Goal: Information Seeking & Learning: Learn about a topic

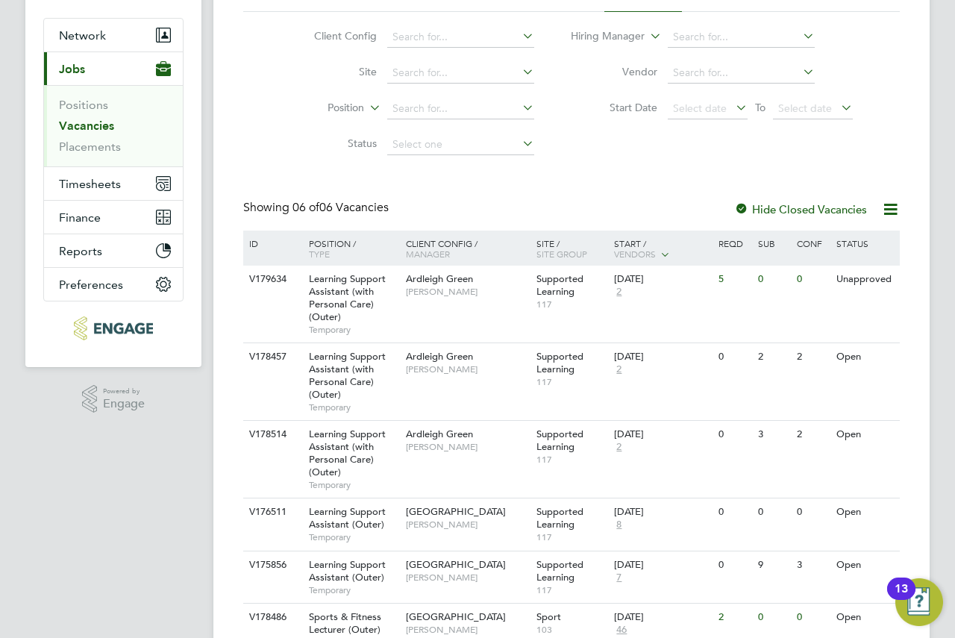
scroll to position [198, 0]
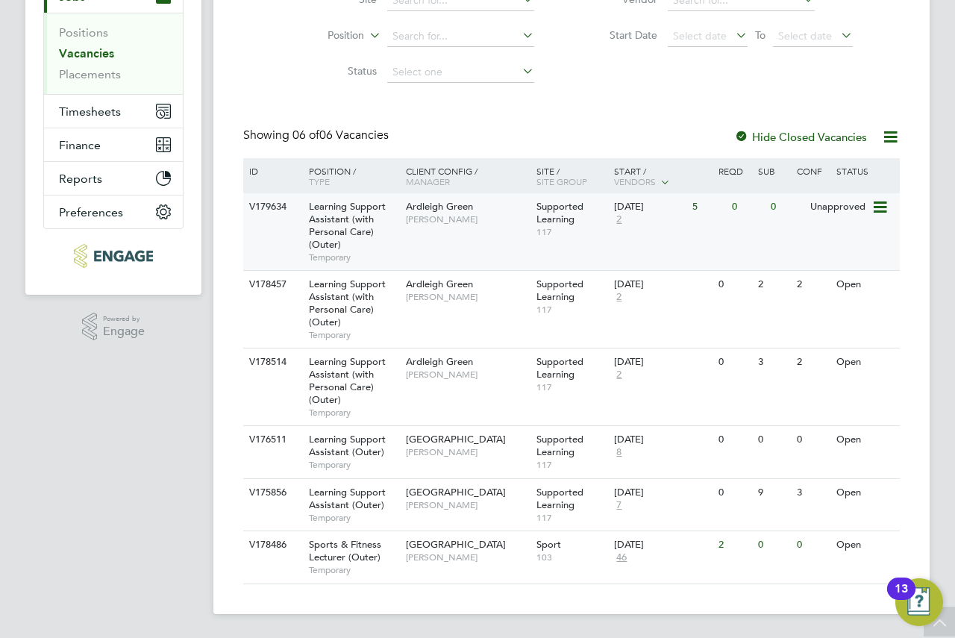
click at [509, 233] on div "V179634 Learning Support Assistant (with Personal Care) (Outer) Temporary Ardle…" at bounding box center [571, 231] width 656 height 77
click at [450, 227] on div "Ardleigh Green Karen Marcelline" at bounding box center [467, 212] width 131 height 39
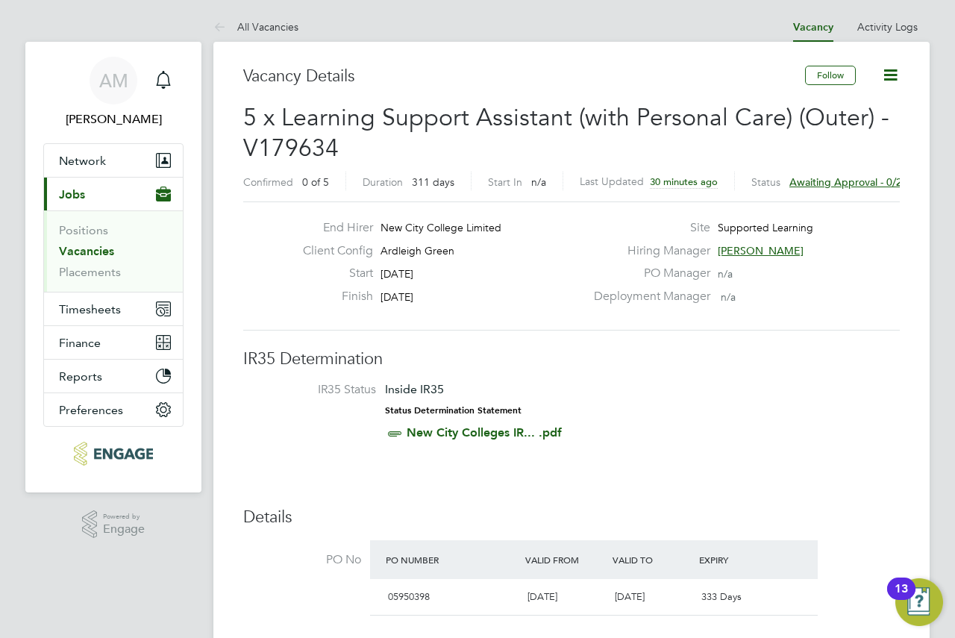
drag, startPoint x: 588, startPoint y: 169, endPoint x: 638, endPoint y: 144, distance: 55.7
drag, startPoint x: 638, startPoint y: 144, endPoint x: 872, endPoint y: 31, distance: 259.8
click at [872, 31] on link "Activity Logs" at bounding box center [887, 26] width 60 height 13
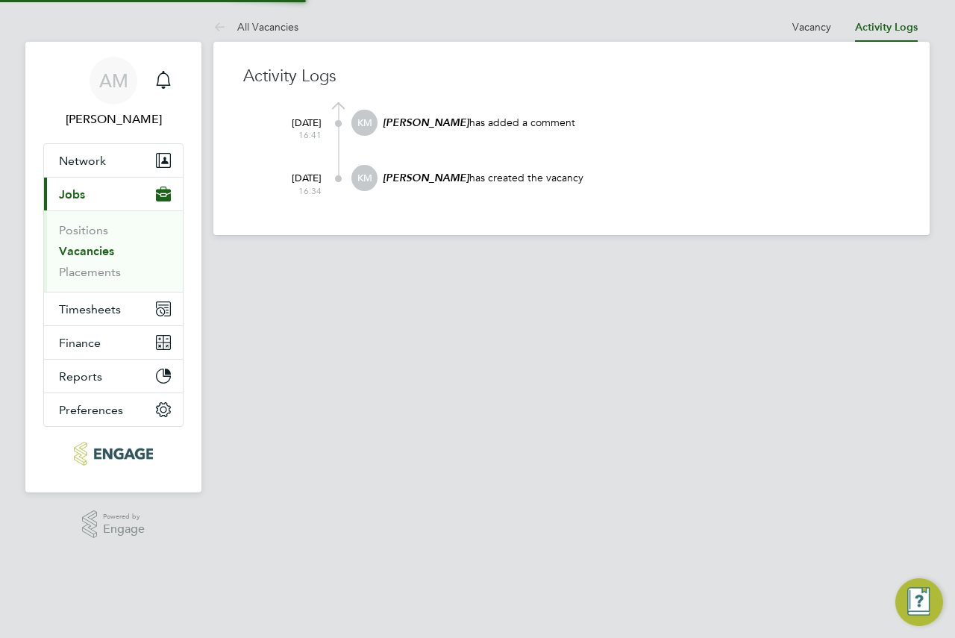
click at [834, 32] on ul "Vacancy Activity Logs" at bounding box center [854, 27] width 149 height 30
click at [827, 31] on link "Vacancy" at bounding box center [811, 26] width 39 height 13
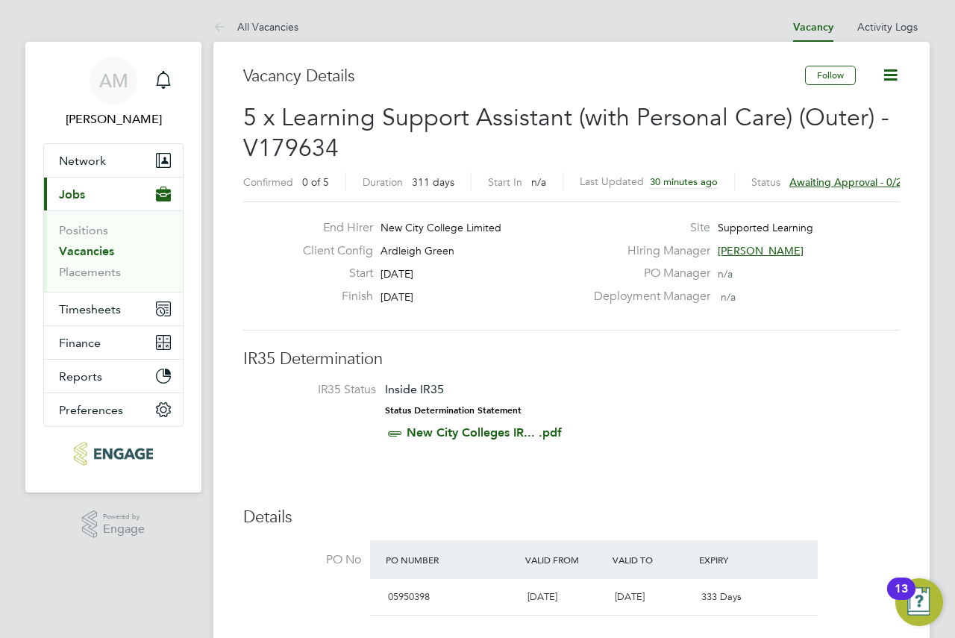
click at [826, 183] on span "Awaiting approval - 0/2" at bounding box center [845, 181] width 113 height 13
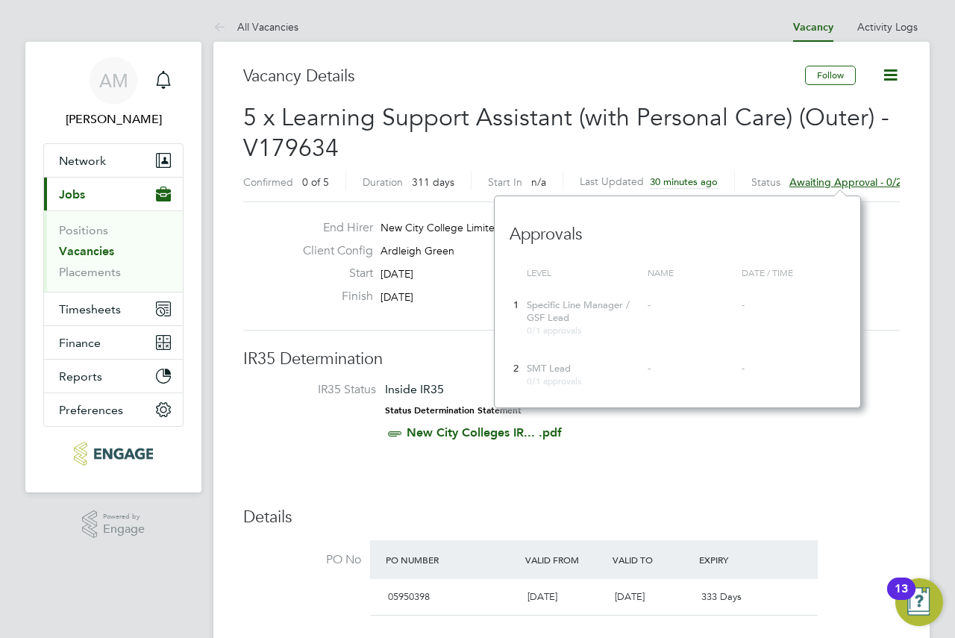
scroll to position [75, 0]
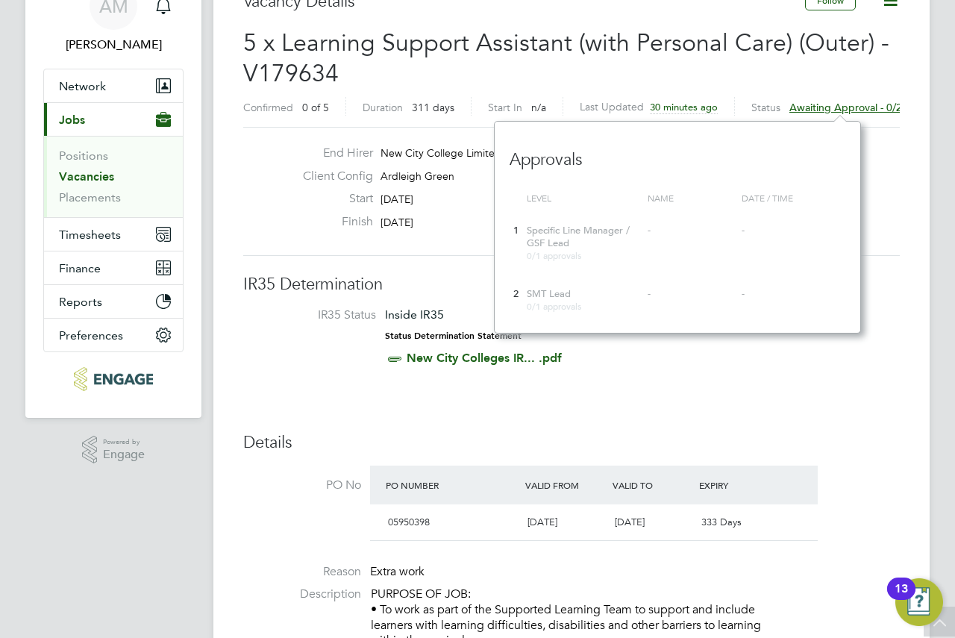
drag, startPoint x: 726, startPoint y: 400, endPoint x: 824, endPoint y: 392, distance: 98.1
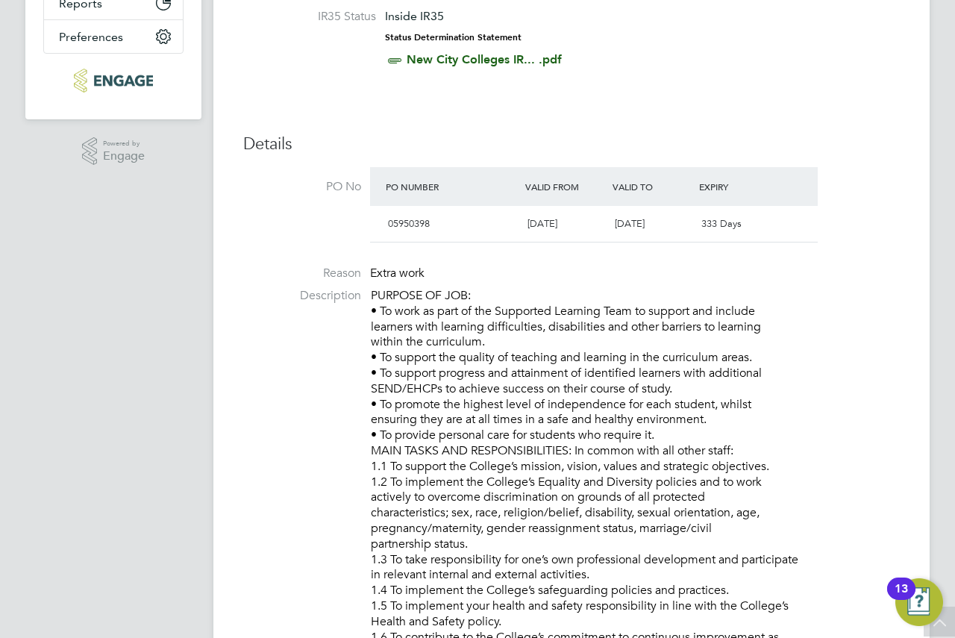
scroll to position [0, 0]
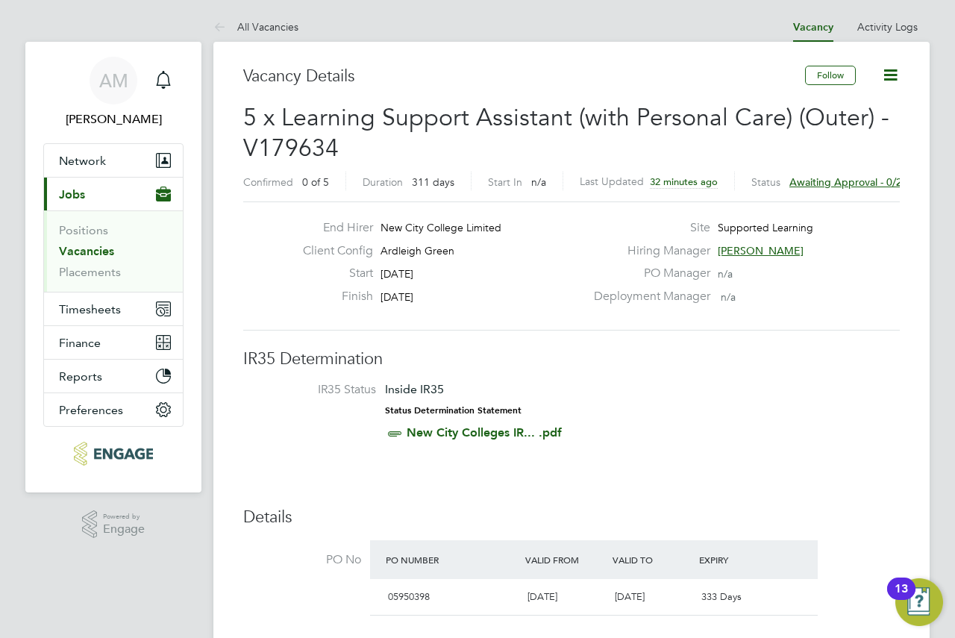
drag, startPoint x: 679, startPoint y: 139, endPoint x: 668, endPoint y: 96, distance: 44.5
click at [829, 183] on span "Awaiting approval - 0/2" at bounding box center [845, 181] width 113 height 13
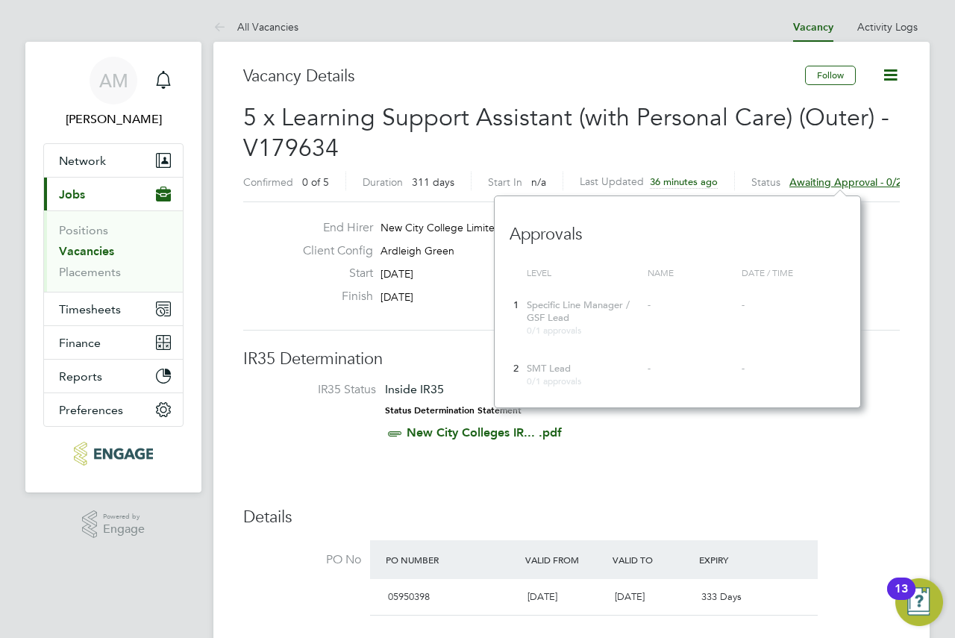
scroll to position [13, 113]
